Goal: Task Accomplishment & Management: Use online tool/utility

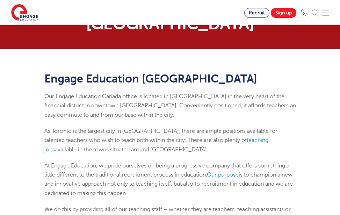
scroll to position [70, 0]
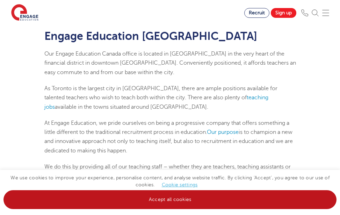
click at [179, 199] on link "Accept all cookies" at bounding box center [169, 199] width 333 height 19
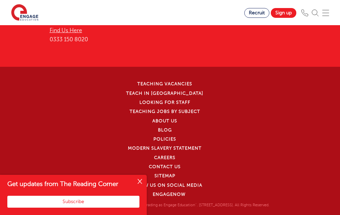
scroll to position [1316, 0]
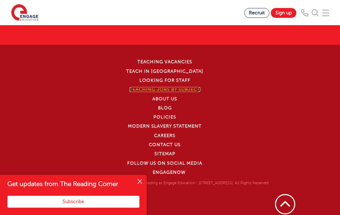
click at [184, 90] on link "Teaching jobs by subject" at bounding box center [165, 89] width 71 height 5
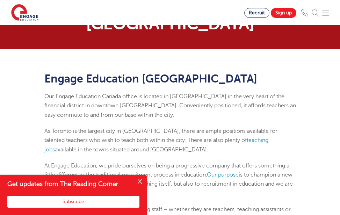
scroll to position [70, 0]
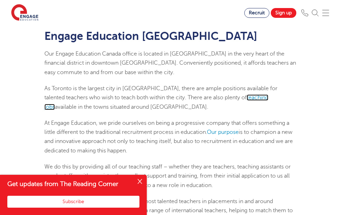
click at [231, 99] on link "teaching jobs" at bounding box center [156, 101] width 224 height 15
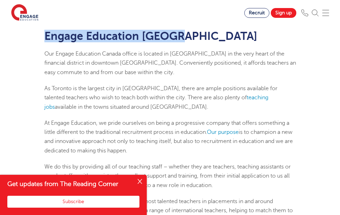
drag, startPoint x: 184, startPoint y: 36, endPoint x: 44, endPoint y: 36, distance: 140.2
click at [44, 36] on h1 "Engage Education Canada" at bounding box center [170, 36] width 252 height 12
copy h1 "Engage Education Canada"
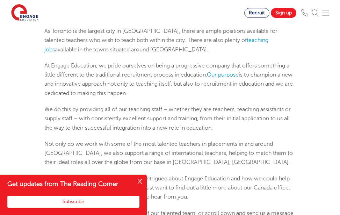
scroll to position [210, 0]
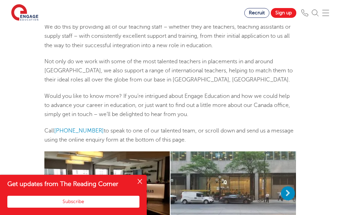
click at [140, 180] on button "Close" at bounding box center [140, 182] width 14 height 14
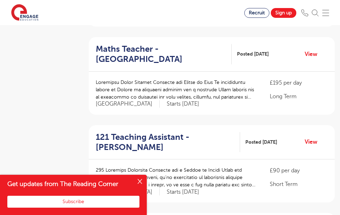
scroll to position [734, 0]
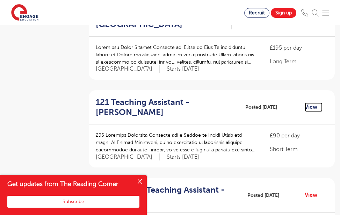
click at [311, 102] on link "View" at bounding box center [314, 106] width 18 height 9
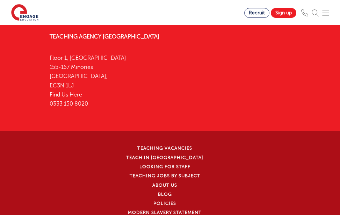
scroll to position [1211, 0]
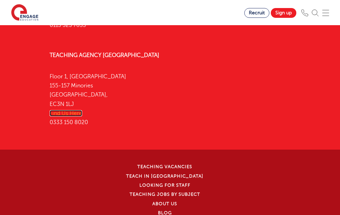
click at [61, 115] on link "Find Us Here" at bounding box center [66, 113] width 33 height 6
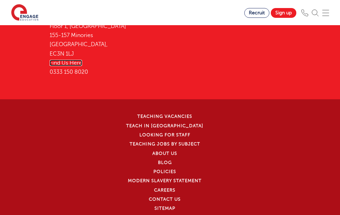
scroll to position [1281, 0]
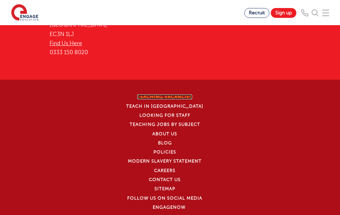
click at [177, 94] on link "Teaching Vacancies" at bounding box center [164, 96] width 55 height 5
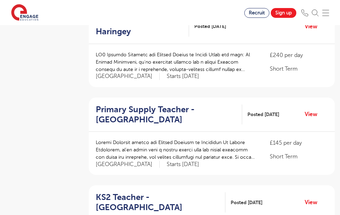
scroll to position [280, 0]
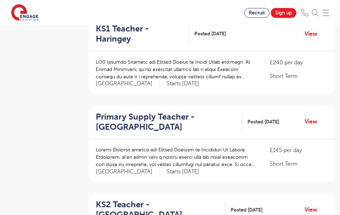
click at [318, 12] on img at bounding box center [315, 12] width 7 height 7
click at [317, 13] on img at bounding box center [315, 12] width 7 height 7
click at [329, 12] on img at bounding box center [325, 12] width 7 height 7
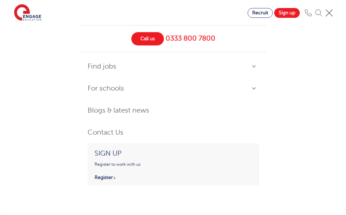
scroll to position [140, 0]
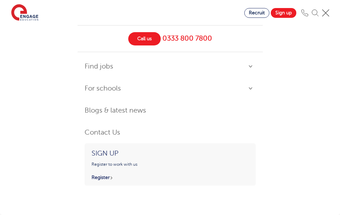
click at [319, 10] on img at bounding box center [315, 12] width 7 height 7
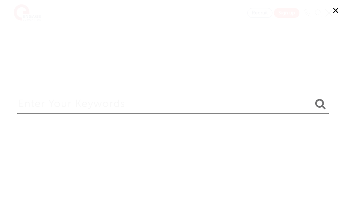
click at [48, 109] on input "search" at bounding box center [172, 102] width 311 height 23
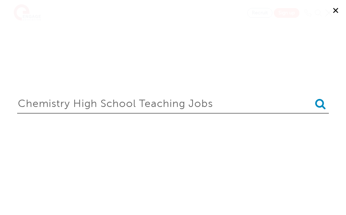
type input "chemistry high school teaching jobs"
click at [319, 106] on icon "submit" at bounding box center [320, 103] width 10 height 11
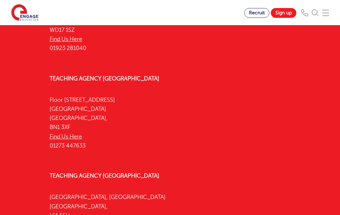
scroll to position [35, 0]
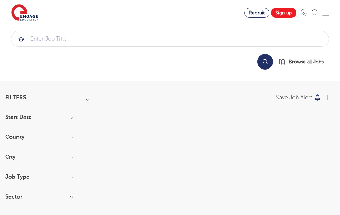
scroll to position [140, 0]
